Goal: Task Accomplishment & Management: Use online tool/utility

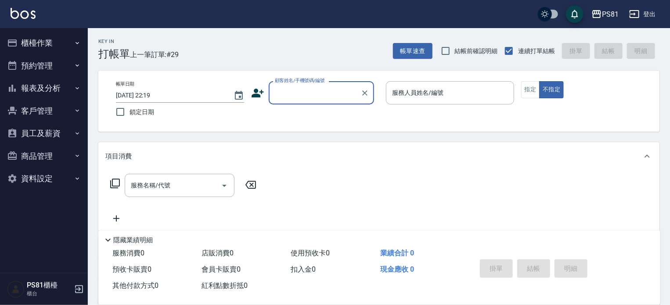
click at [40, 51] on button "櫃檯作業" at bounding box center [44, 43] width 81 height 23
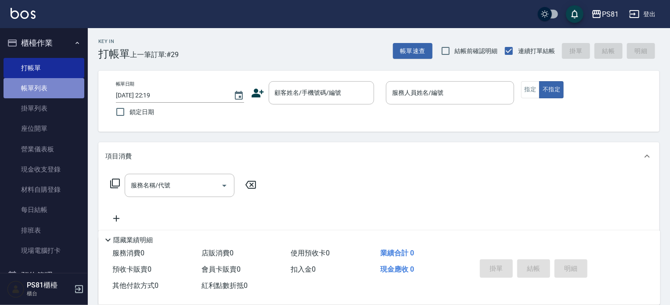
click at [64, 81] on link "帳單列表" at bounding box center [44, 88] width 81 height 20
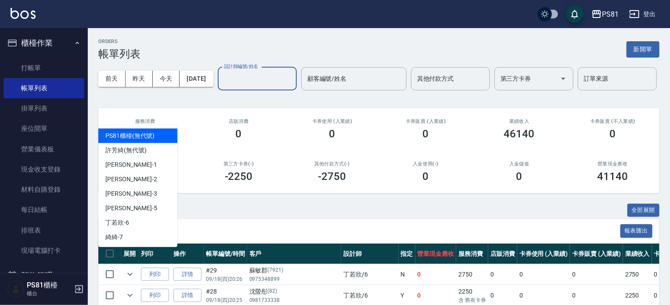
click at [222, 87] on input "設計師編號/姓名" at bounding box center [257, 78] width 71 height 15
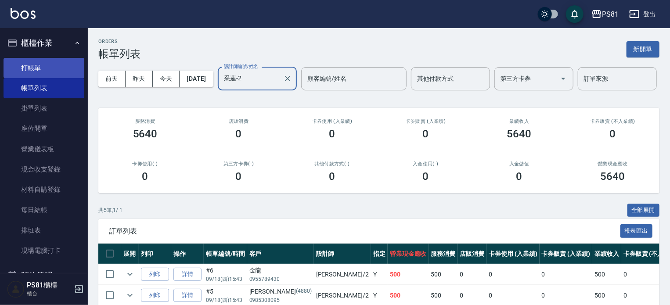
type input "采蓮-2"
click at [26, 64] on link "打帳單" at bounding box center [44, 68] width 81 height 20
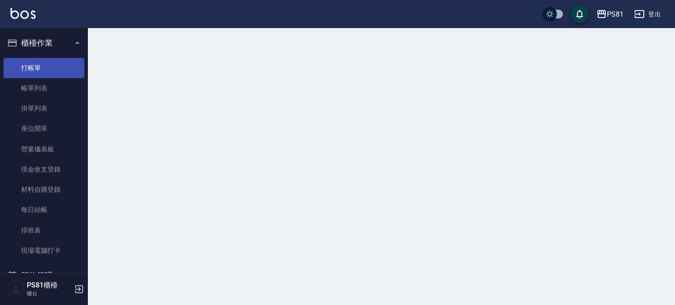
click at [26, 64] on link "打帳單" at bounding box center [44, 68] width 81 height 20
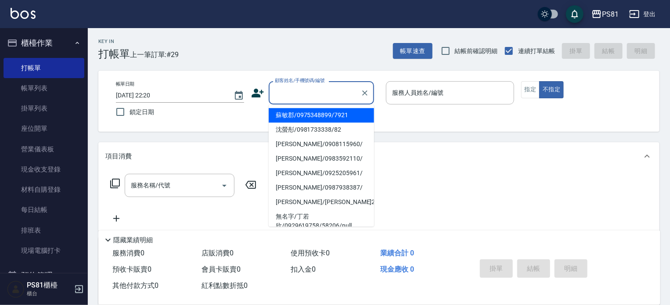
click at [308, 96] on input "顧客姓名/手機號碼/編號" at bounding box center [315, 92] width 84 height 15
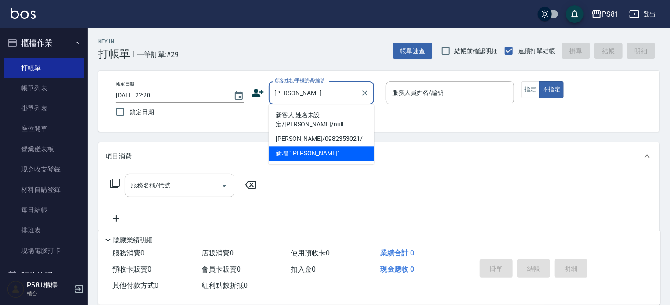
click at [311, 112] on li "新客人 姓名未設定/[PERSON_NAME]/null" at bounding box center [321, 120] width 105 height 24
type input "新客人 姓名未設定/[PERSON_NAME]/null"
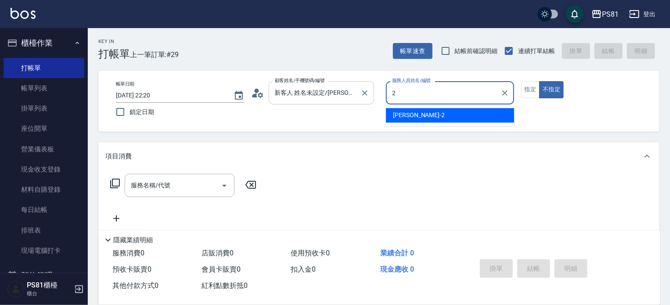
type input "2"
type button "false"
type input "采蓮-2"
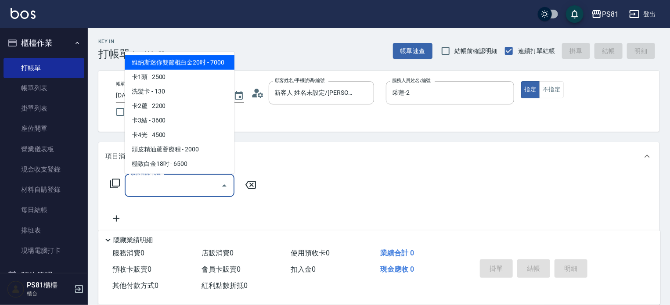
click at [130, 185] on input "服務名稱/代號" at bounding box center [173, 185] width 89 height 15
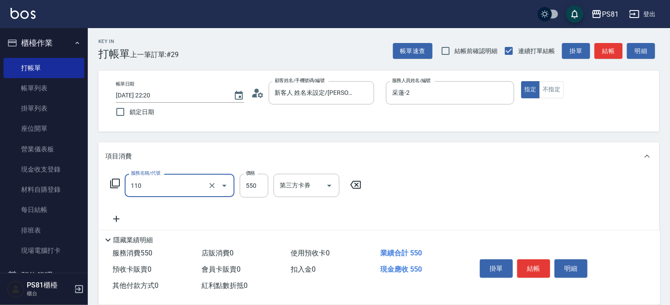
type input "去角質(抗油)(110)"
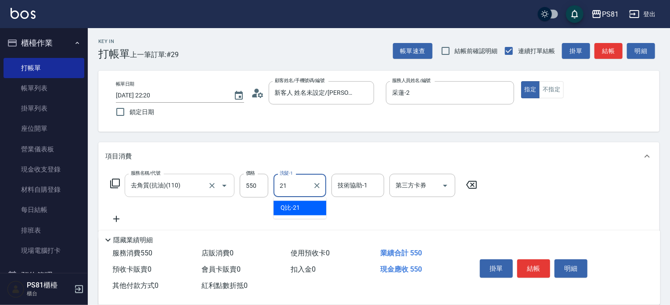
type input "Q比-21"
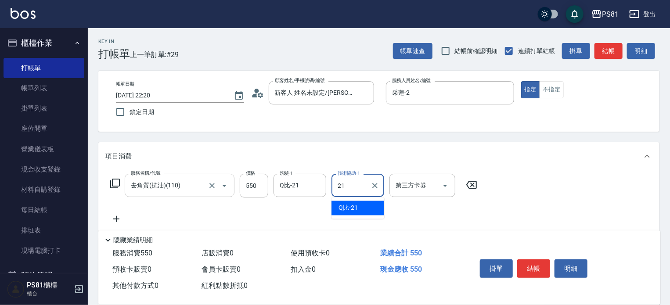
type input "Q比-21"
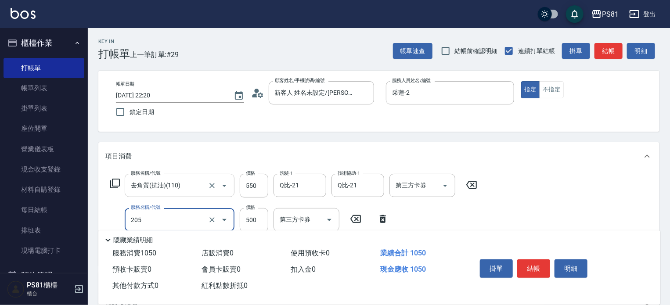
type input "A級單剪400(205)"
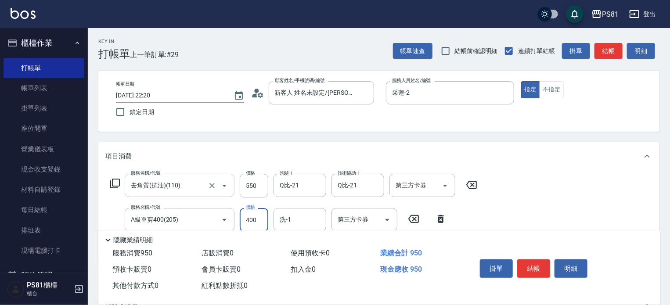
type input "400"
click at [538, 210] on div "服務名稱/代號 去角質(抗油)(110) 服務名稱/代號 價格 550 價格 洗髮-1 Q比-21 洗髮-1 技術協助-1 Q比-21 技術協助-1 第三方卡…" at bounding box center [378, 217] width 561 height 95
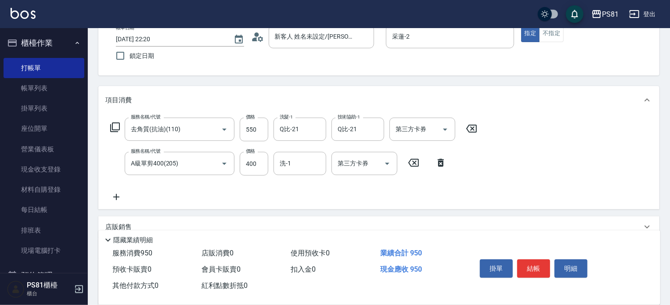
scroll to position [156, 0]
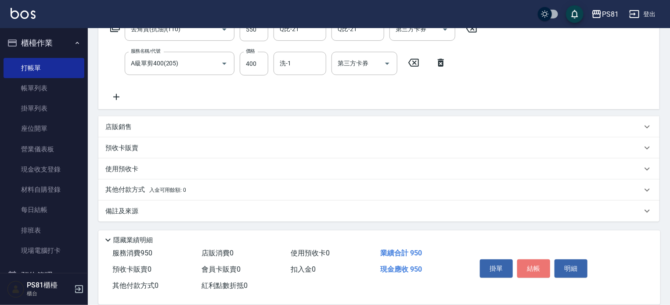
click at [526, 263] on button "結帳" at bounding box center [533, 269] width 33 height 18
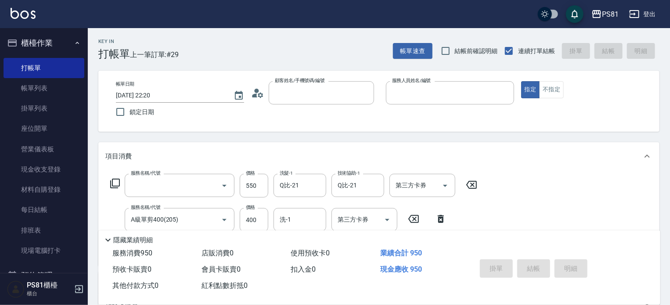
scroll to position [0, 0]
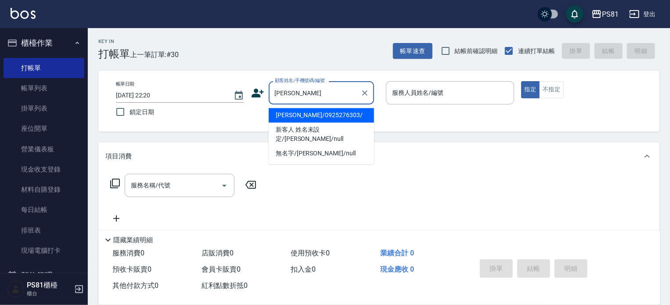
click at [354, 114] on li "[PERSON_NAME]/0925276303/" at bounding box center [321, 115] width 105 height 14
type input "[PERSON_NAME]/0925276303/"
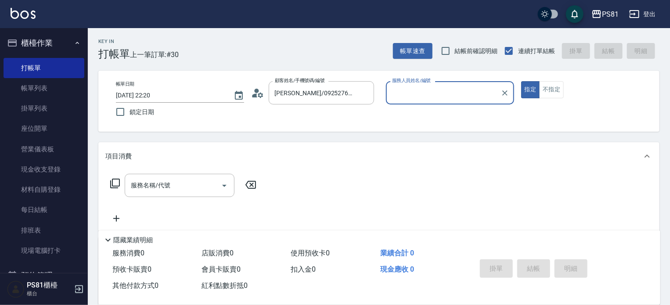
type input "采蓮-2"
click at [202, 184] on input "服務名稱/代號" at bounding box center [173, 185] width 89 height 15
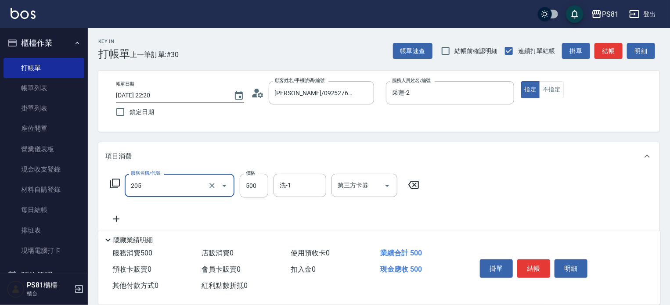
type input "A級單剪400(205)"
click at [500, 209] on div "服務名稱/代號 A級單剪400(205) 服務名稱/代號 價格 500 價格 洗-1 洗-1 第三方卡券 第三方卡券" at bounding box center [378, 200] width 561 height 61
click at [551, 265] on div "掛單 結帳 明細" at bounding box center [534, 270] width 115 height 28
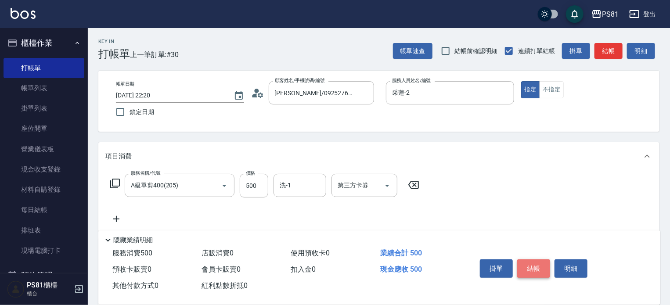
click at [543, 263] on button "結帳" at bounding box center [533, 269] width 33 height 18
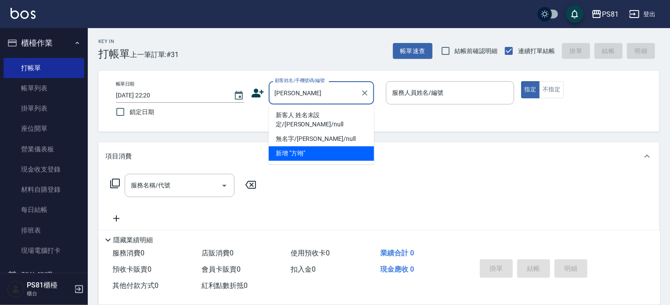
click at [327, 117] on li "新客人 姓名未設定/[PERSON_NAME]/null" at bounding box center [321, 120] width 105 height 24
type input "新客人 姓名未設定/[PERSON_NAME]/null"
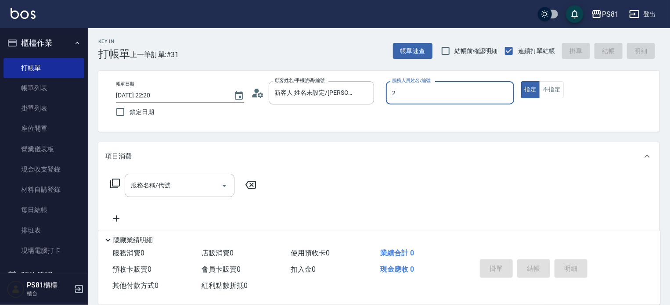
type input "采蓮-2"
type button "true"
click at [159, 195] on div "服務名稱/代號" at bounding box center [180, 185] width 110 height 23
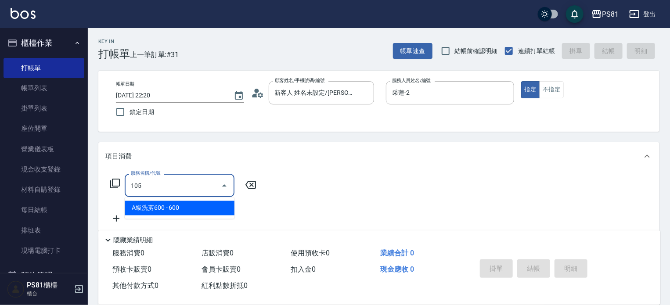
type input "A級洗剪600(105)"
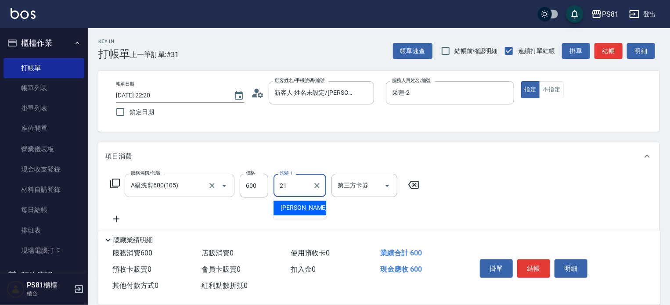
type input "Q比-21"
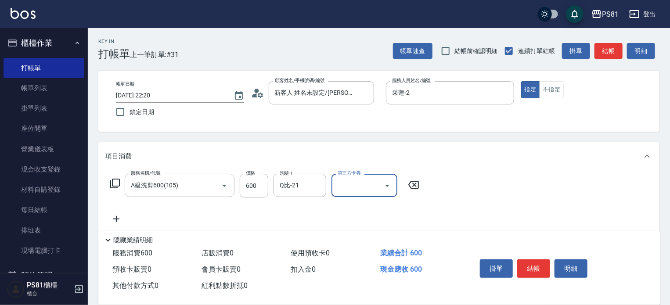
click at [486, 209] on div "服務名稱/代號 A級洗剪600(105) 服務名稱/代號 價格 600 價格 洗髮-1 Q比-21 洗髮-1 第三方卡券 第三方卡券" at bounding box center [378, 200] width 561 height 61
click at [543, 270] on button "結帳" at bounding box center [533, 269] width 33 height 18
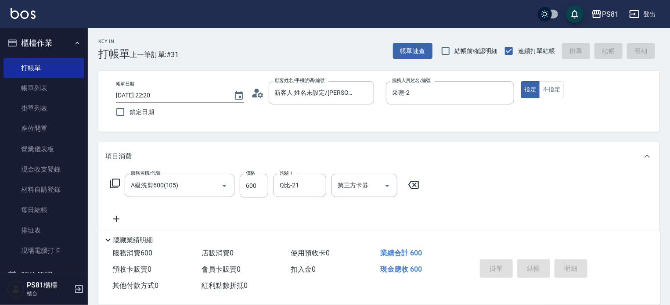
type input "[DATE] 22:21"
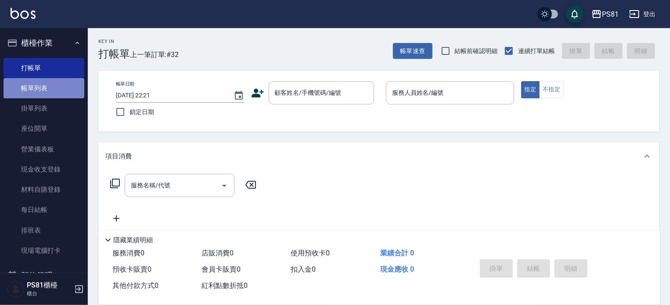
click at [70, 84] on link "帳單列表" at bounding box center [44, 88] width 81 height 20
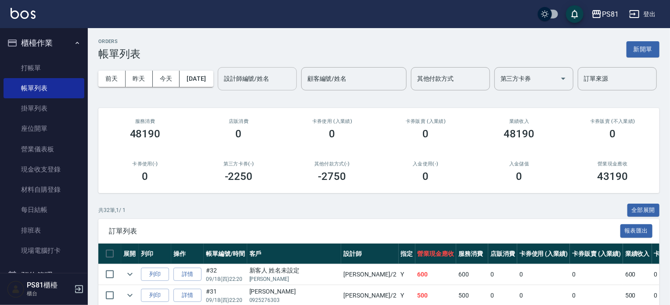
click at [222, 87] on input "設計師編號/姓名" at bounding box center [257, 78] width 71 height 15
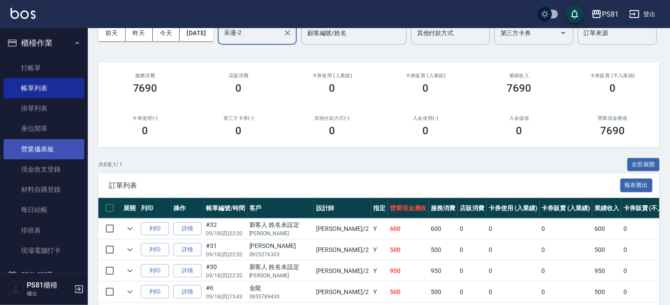
scroll to position [176, 0]
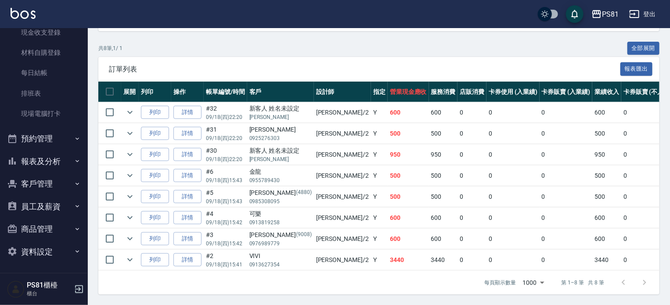
type input "采蓮-2"
click at [59, 163] on button "報表及分析" at bounding box center [44, 161] width 81 height 23
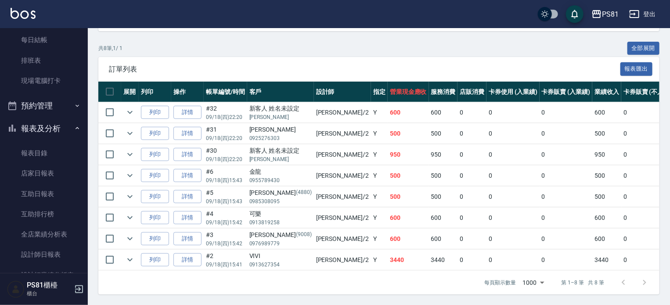
scroll to position [269, 0]
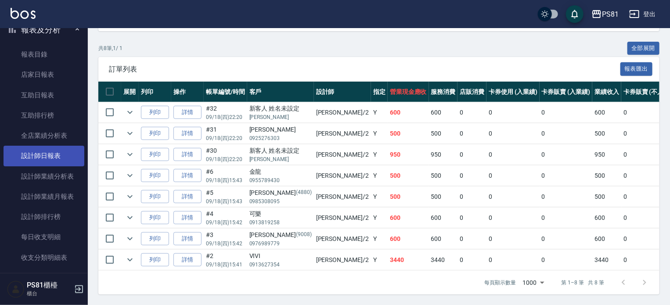
click at [58, 163] on link "設計師日報表" at bounding box center [44, 156] width 81 height 20
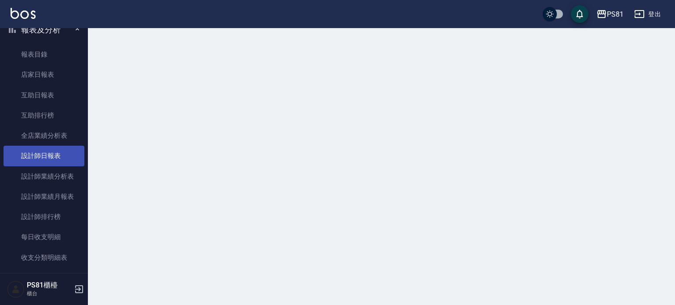
click at [58, 163] on link "設計師日報表" at bounding box center [44, 156] width 81 height 20
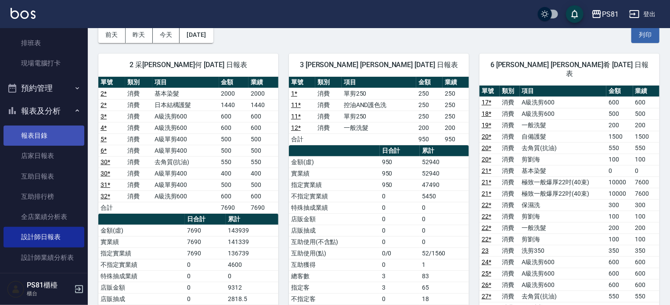
scroll to position [181, 0]
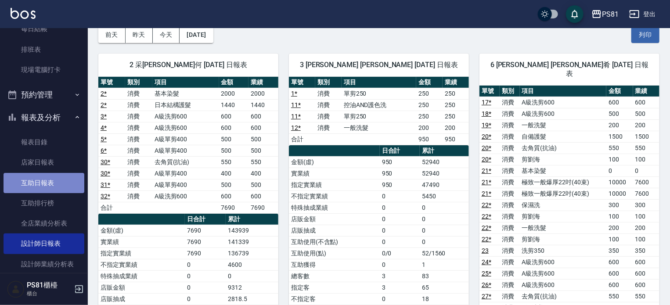
click at [55, 174] on link "互助日報表" at bounding box center [44, 183] width 81 height 20
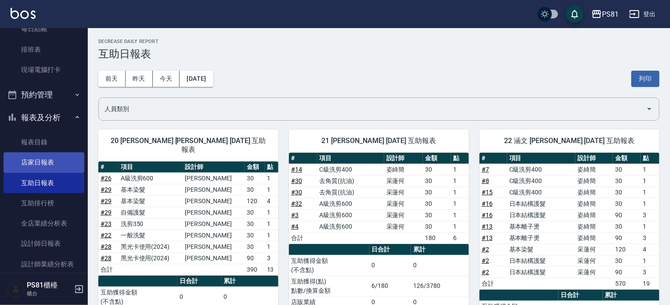
click at [53, 164] on link "店家日報表" at bounding box center [44, 162] width 81 height 20
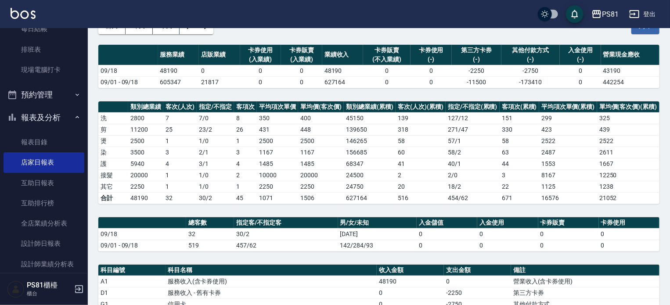
scroll to position [176, 0]
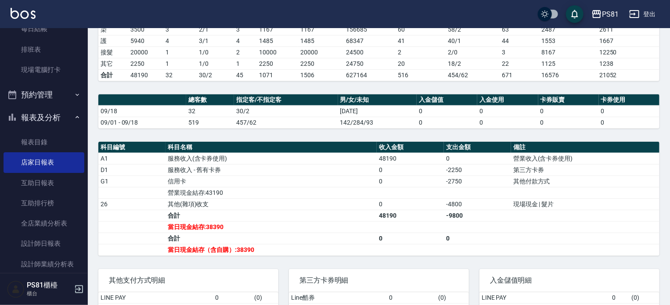
click at [299, 172] on td "服務收入 - 舊有卡券" at bounding box center [271, 169] width 211 height 11
click at [417, 188] on td "a dense table" at bounding box center [410, 192] width 67 height 11
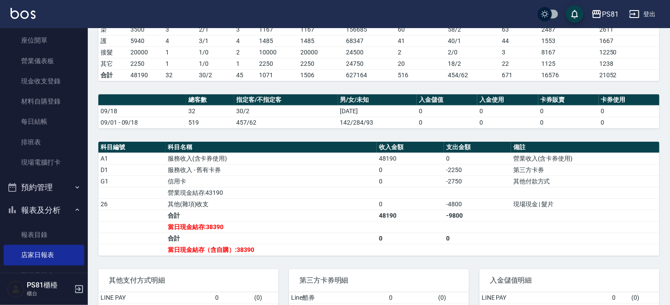
scroll to position [0, 0]
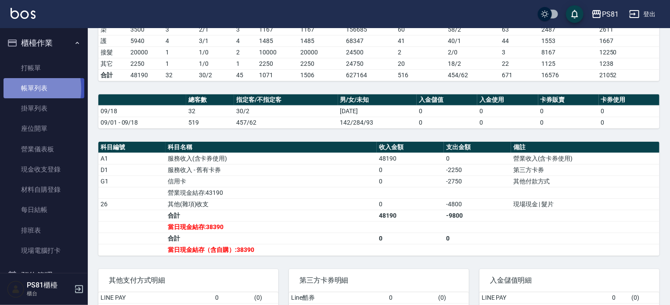
click at [17, 89] on link "帳單列表" at bounding box center [44, 88] width 81 height 20
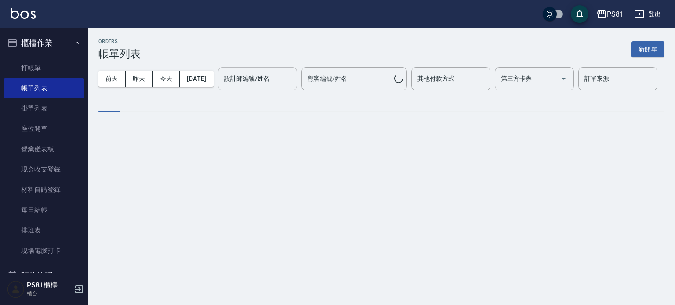
click at [222, 87] on input "設計師編號/姓名" at bounding box center [257, 78] width 71 height 15
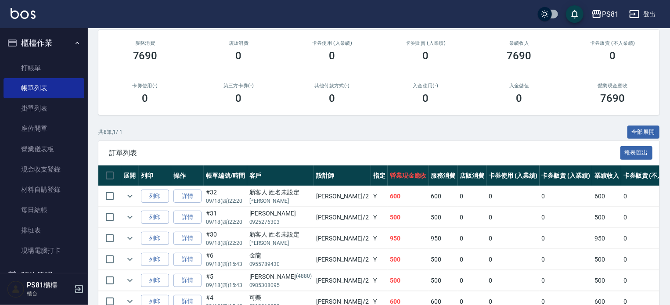
scroll to position [176, 0]
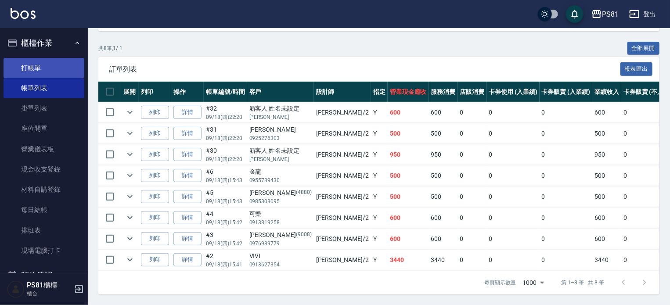
type input "采蓮-2"
click at [50, 65] on link "打帳單" at bounding box center [44, 68] width 81 height 20
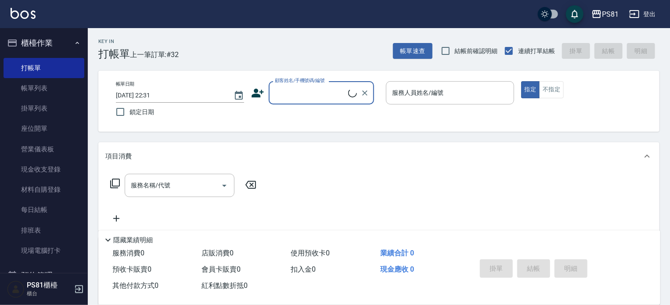
click at [326, 88] on input "顧客姓名/手機號碼/編號" at bounding box center [311, 92] width 76 height 15
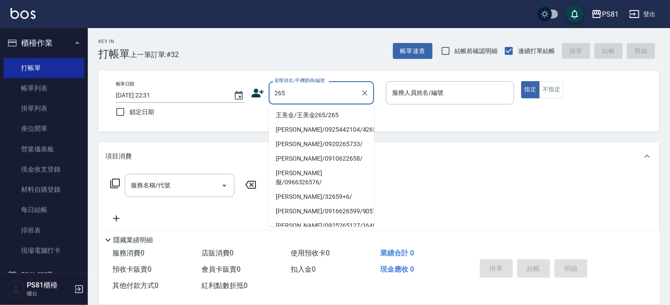
type input "王美金/王美金265/265"
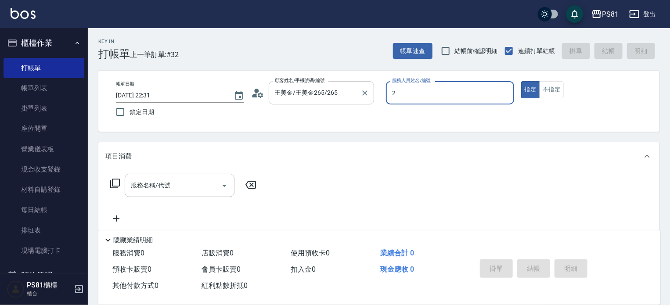
type input "采蓮-2"
type button "true"
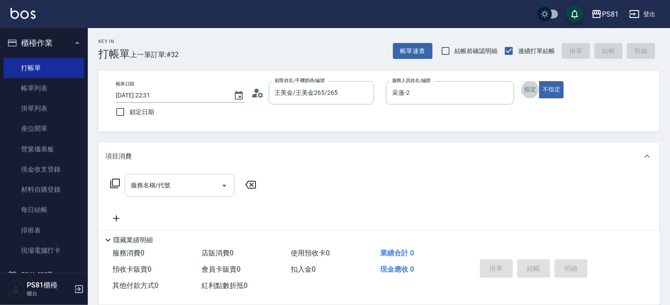
click at [173, 181] on input "服務名稱/代號" at bounding box center [173, 185] width 89 height 15
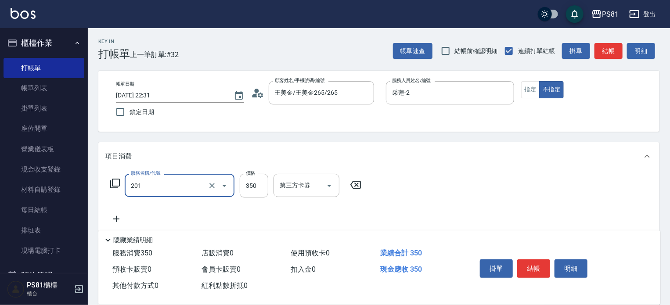
type input "洗剪350(201)"
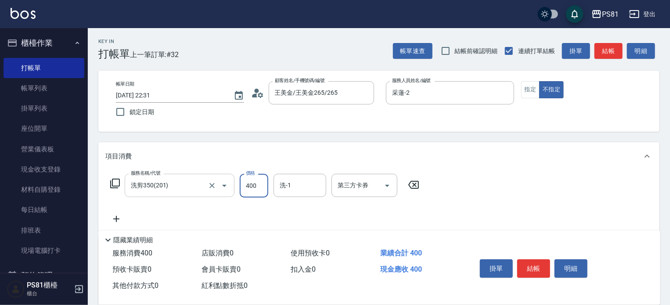
type input "400"
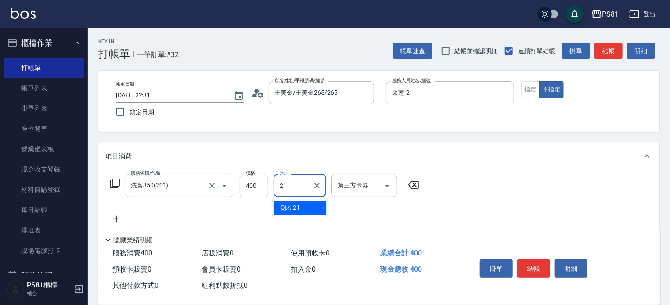
type input "Q比-21"
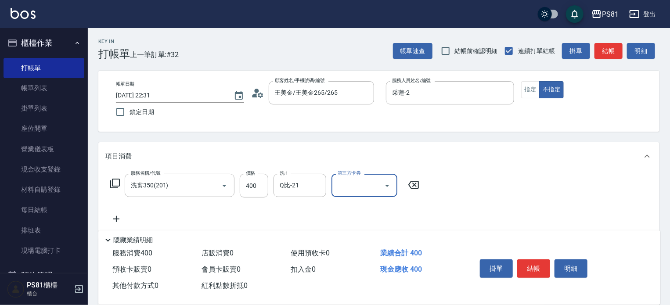
click at [565, 231] on div "隱藏業績明細" at bounding box center [379, 238] width 562 height 15
click at [535, 261] on button "結帳" at bounding box center [533, 269] width 33 height 18
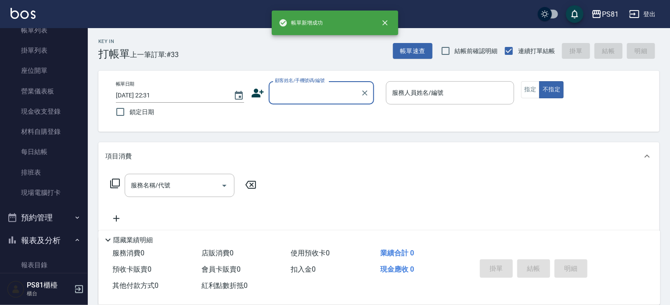
scroll to position [132, 0]
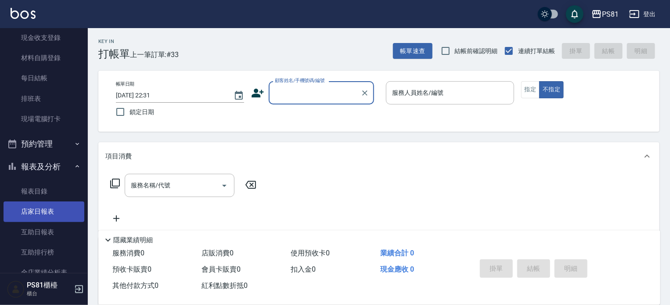
click at [46, 211] on link "店家日報表" at bounding box center [44, 212] width 81 height 20
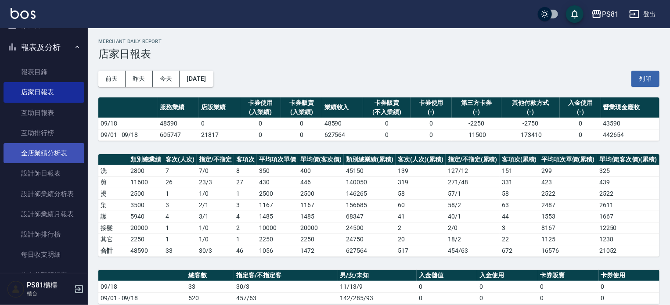
scroll to position [264, 0]
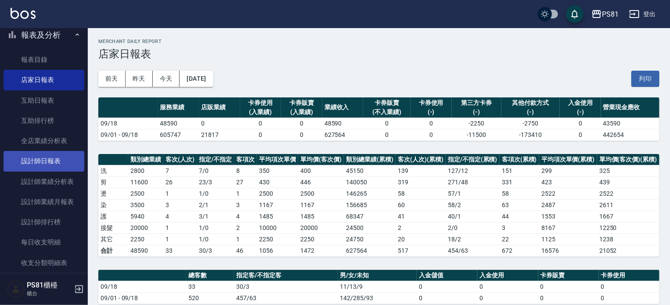
click at [51, 159] on link "設計師日報表" at bounding box center [44, 161] width 81 height 20
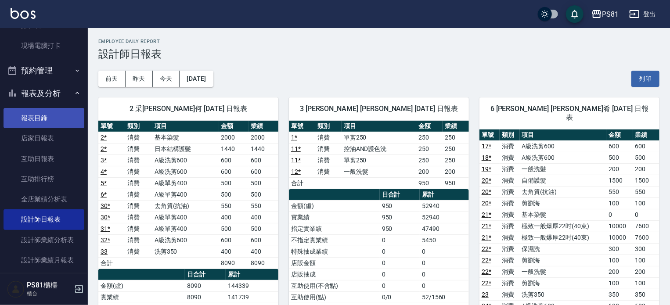
scroll to position [176, 0]
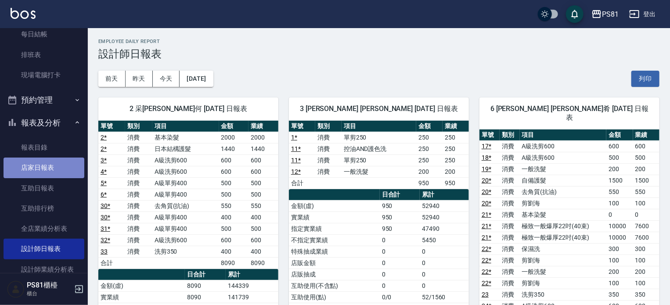
click at [47, 160] on link "店家日報表" at bounding box center [44, 168] width 81 height 20
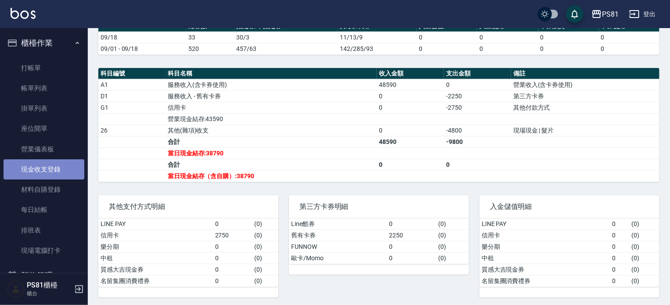
click at [51, 169] on link "現金收支登錄" at bounding box center [44, 169] width 81 height 20
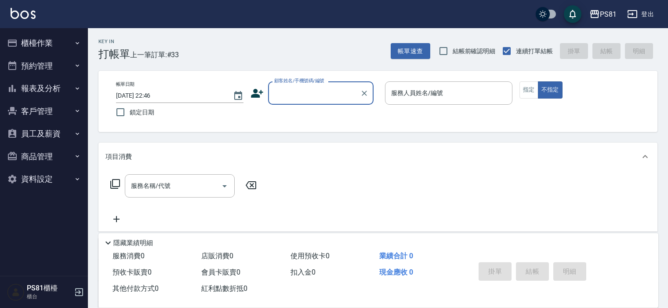
click at [31, 89] on button "報表及分析" at bounding box center [44, 88] width 81 height 23
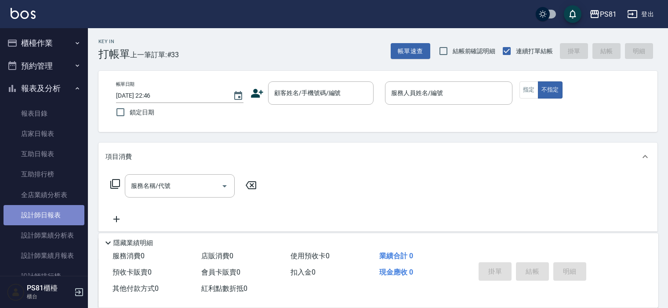
click at [47, 218] on link "設計師日報表" at bounding box center [44, 215] width 81 height 20
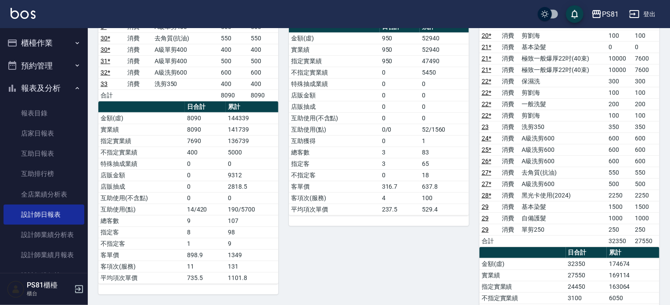
scroll to position [176, 0]
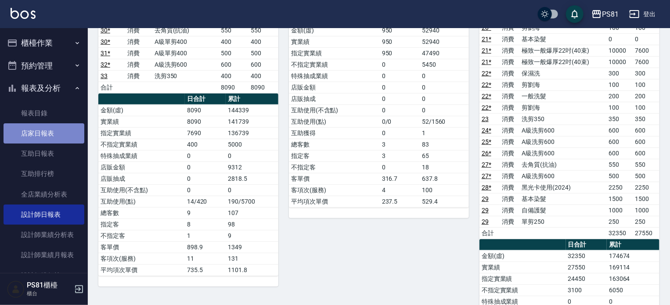
click at [51, 130] on link "店家日報表" at bounding box center [44, 133] width 81 height 20
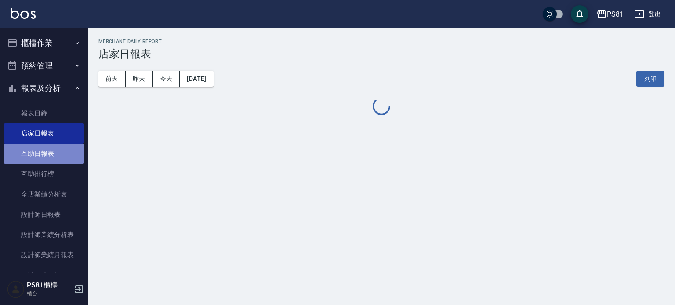
click at [47, 152] on link "互助日報表" at bounding box center [44, 154] width 81 height 20
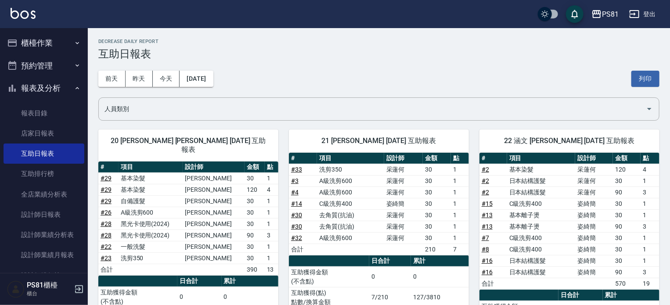
click at [57, 86] on button "報表及分析" at bounding box center [44, 88] width 81 height 23
